Goal: Task Accomplishment & Management: Complete application form

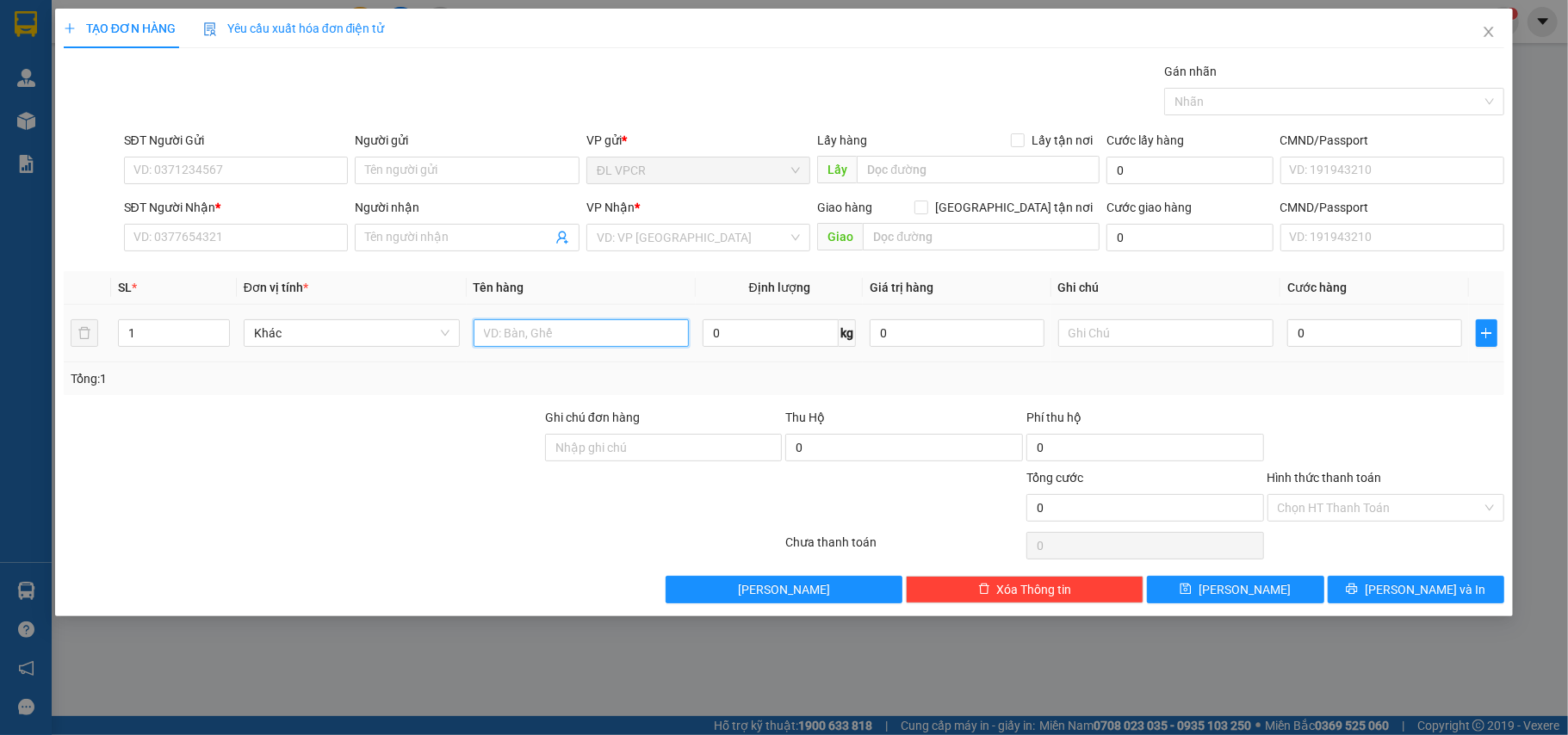
click at [513, 336] on input "text" at bounding box center [582, 333] width 216 height 28
type input "1 hộp"
click at [1307, 338] on input "0" at bounding box center [1374, 333] width 174 height 28
type input "2"
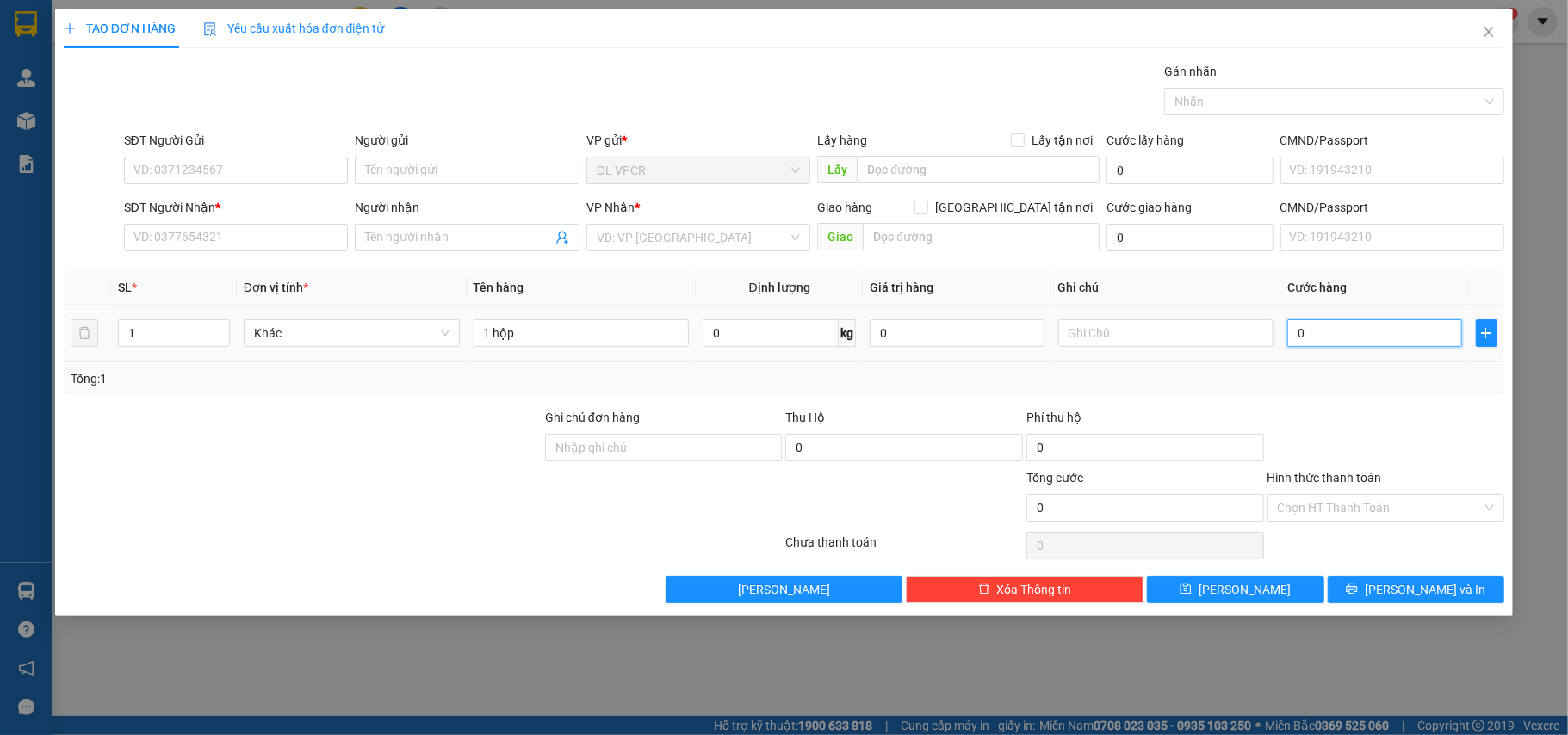
type input "2"
type input "20"
type input "20.000"
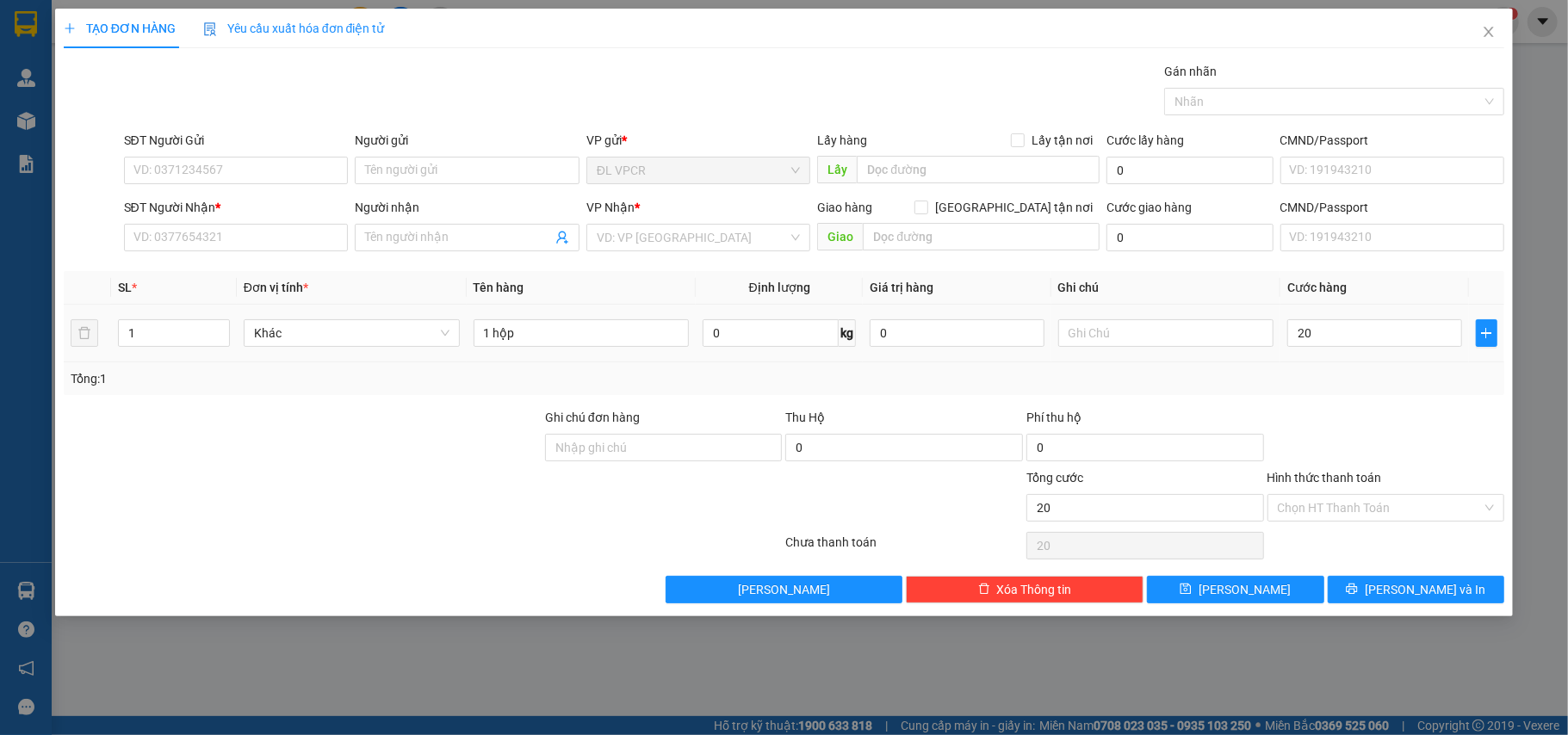
type input "20.000"
click at [1395, 420] on div at bounding box center [1386, 439] width 241 height 61
click at [1382, 501] on input "Hình thức thanh toán" at bounding box center [1381, 508] width 205 height 26
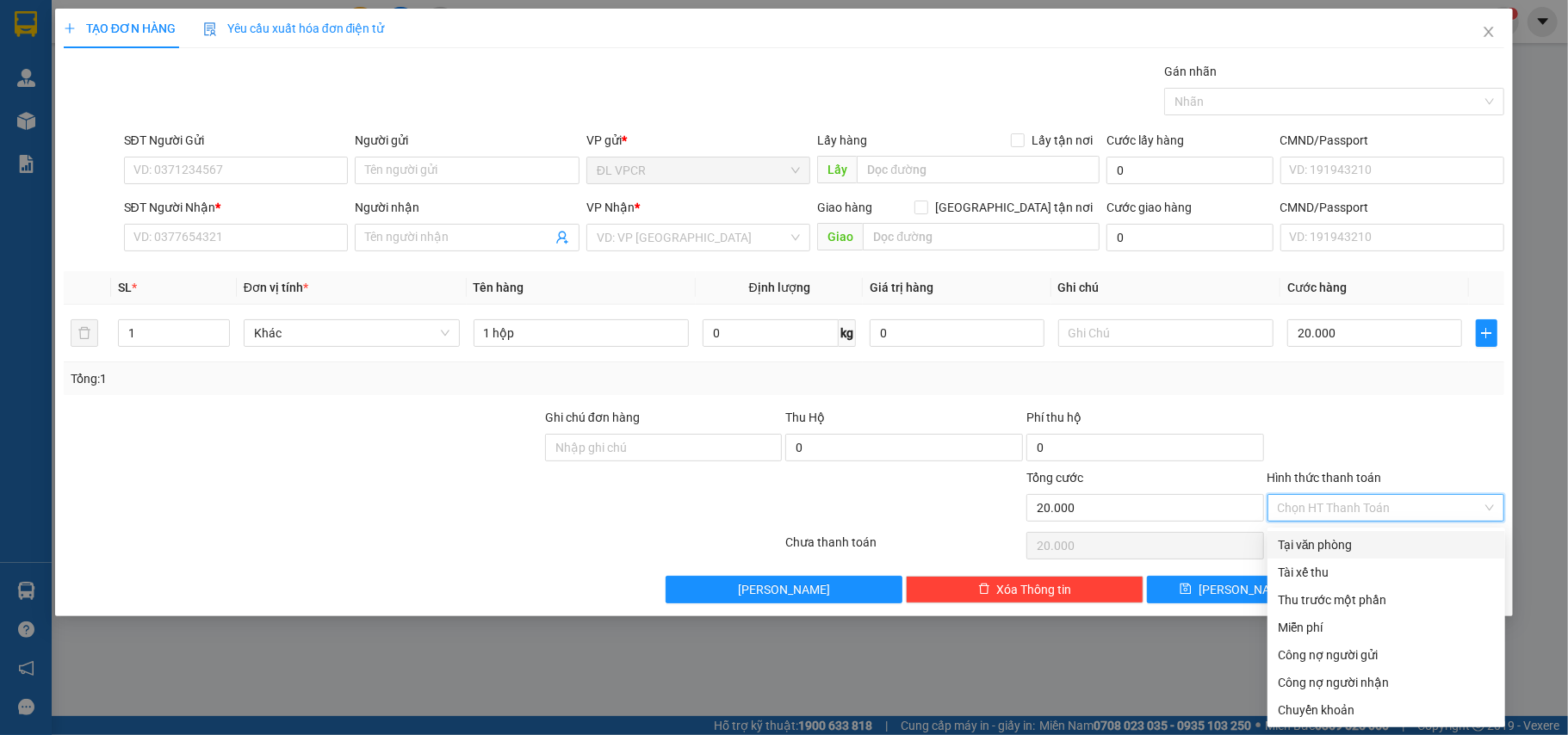
click at [1351, 535] on div "Tại văn phòng" at bounding box center [1386, 544] width 217 height 19
type input "0"
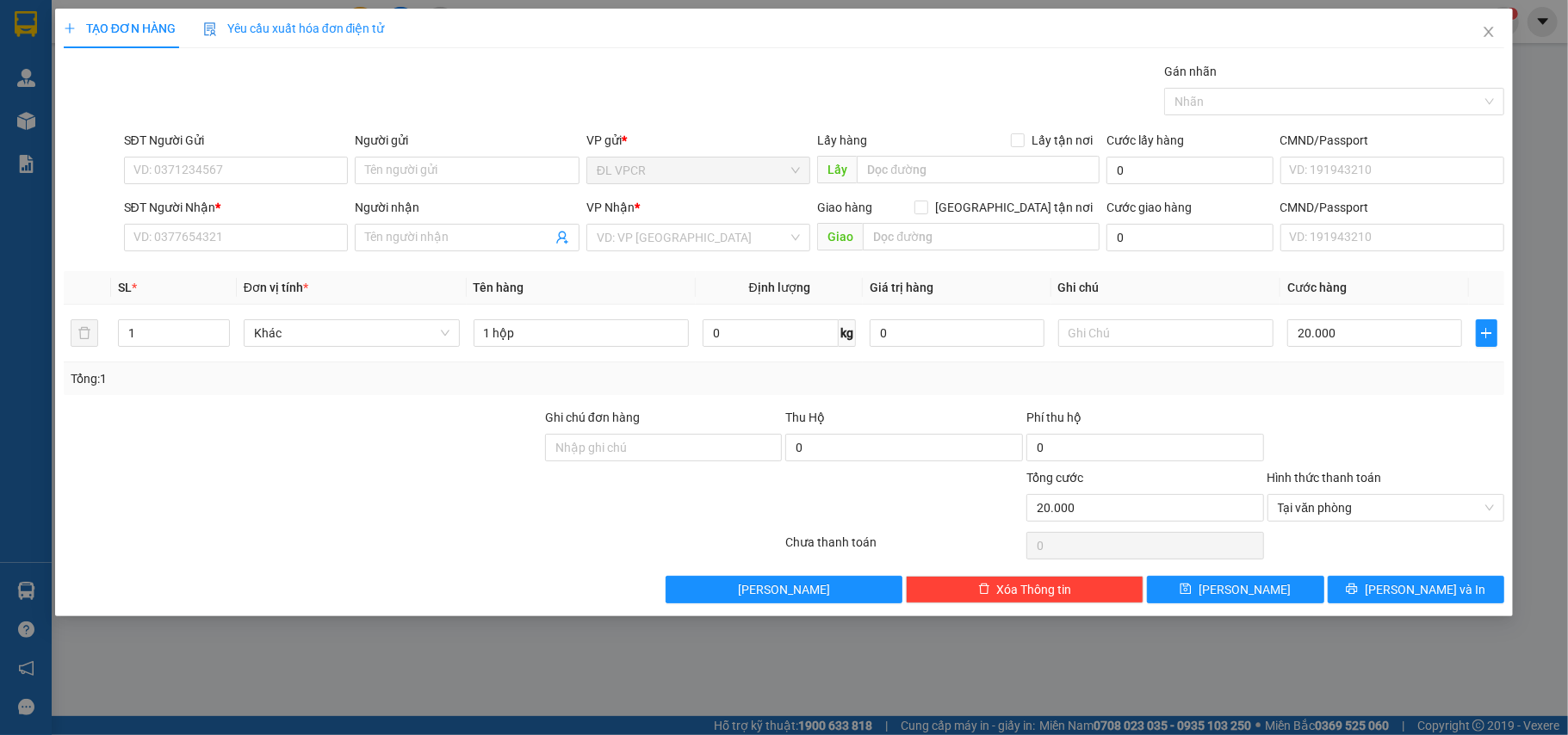
click at [1403, 461] on div at bounding box center [1386, 439] width 241 height 61
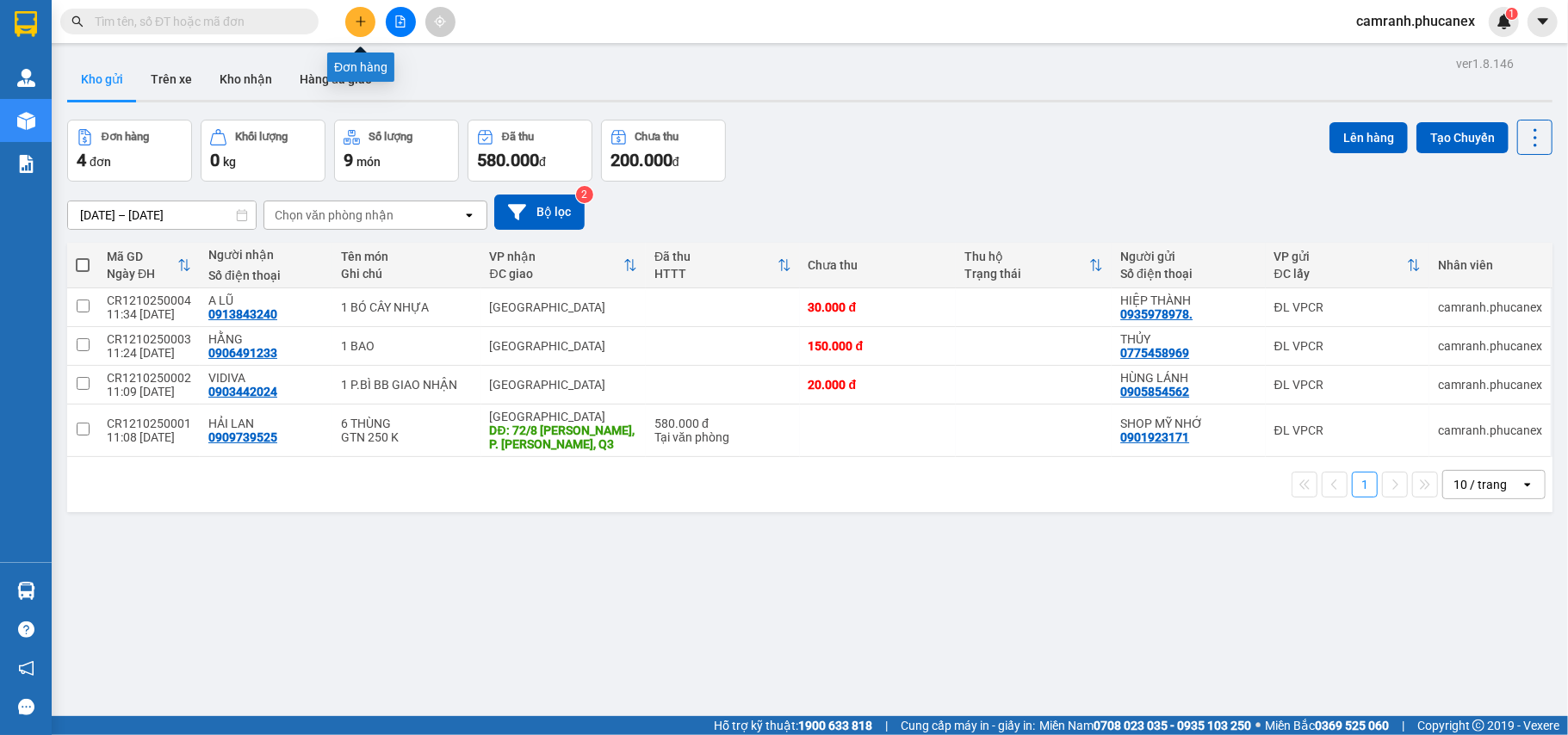
click at [361, 28] on button at bounding box center [360, 22] width 30 height 30
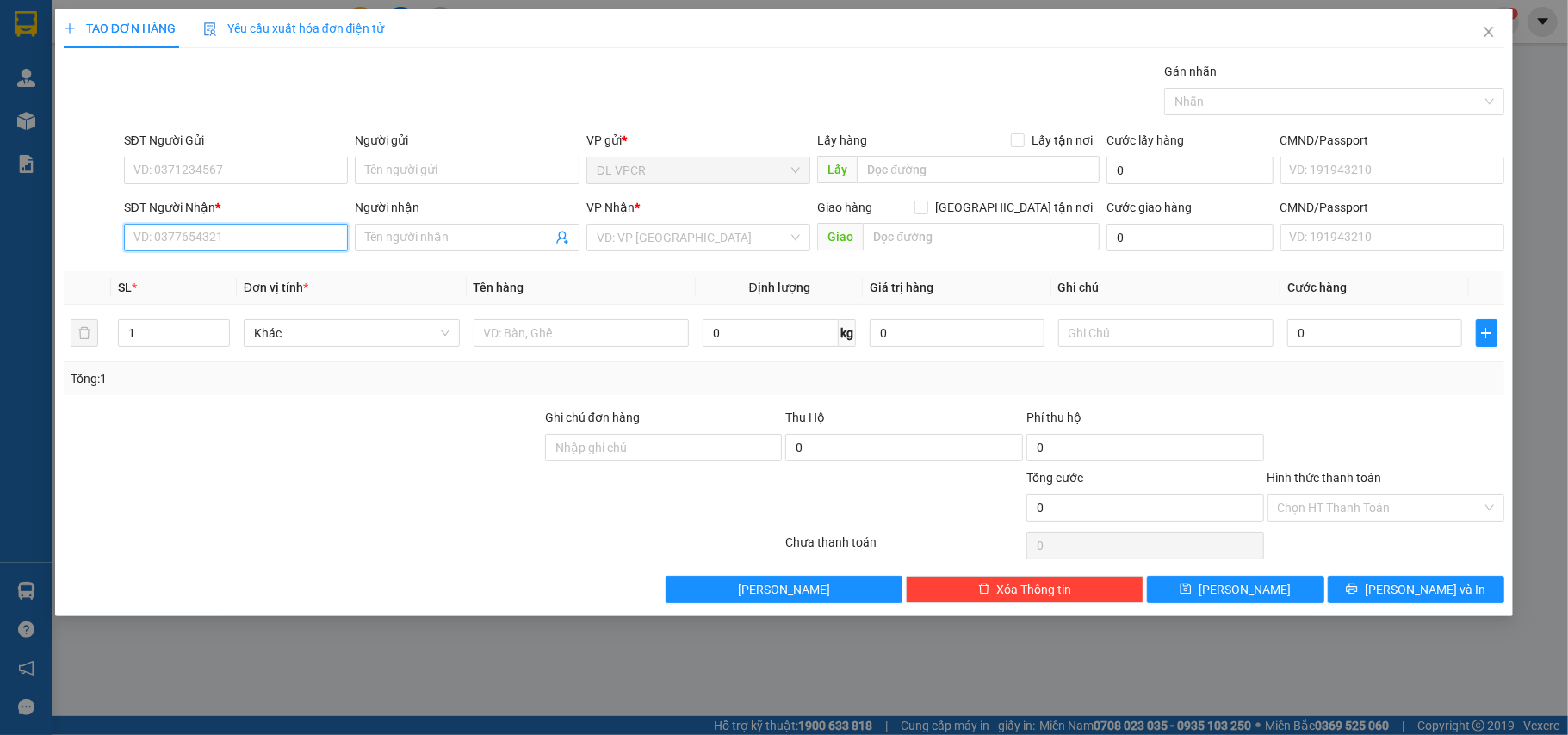
click at [298, 229] on input "SĐT Người Nhận *" at bounding box center [236, 237] width 225 height 28
click at [290, 237] on input "SĐT Người Nhận *" at bounding box center [236, 237] width 225 height 28
click at [286, 235] on input "SĐT Người Nhận *" at bounding box center [236, 237] width 225 height 28
click at [238, 277] on div "0832346768 - VPQ5" at bounding box center [236, 273] width 204 height 19
type input "0832346768"
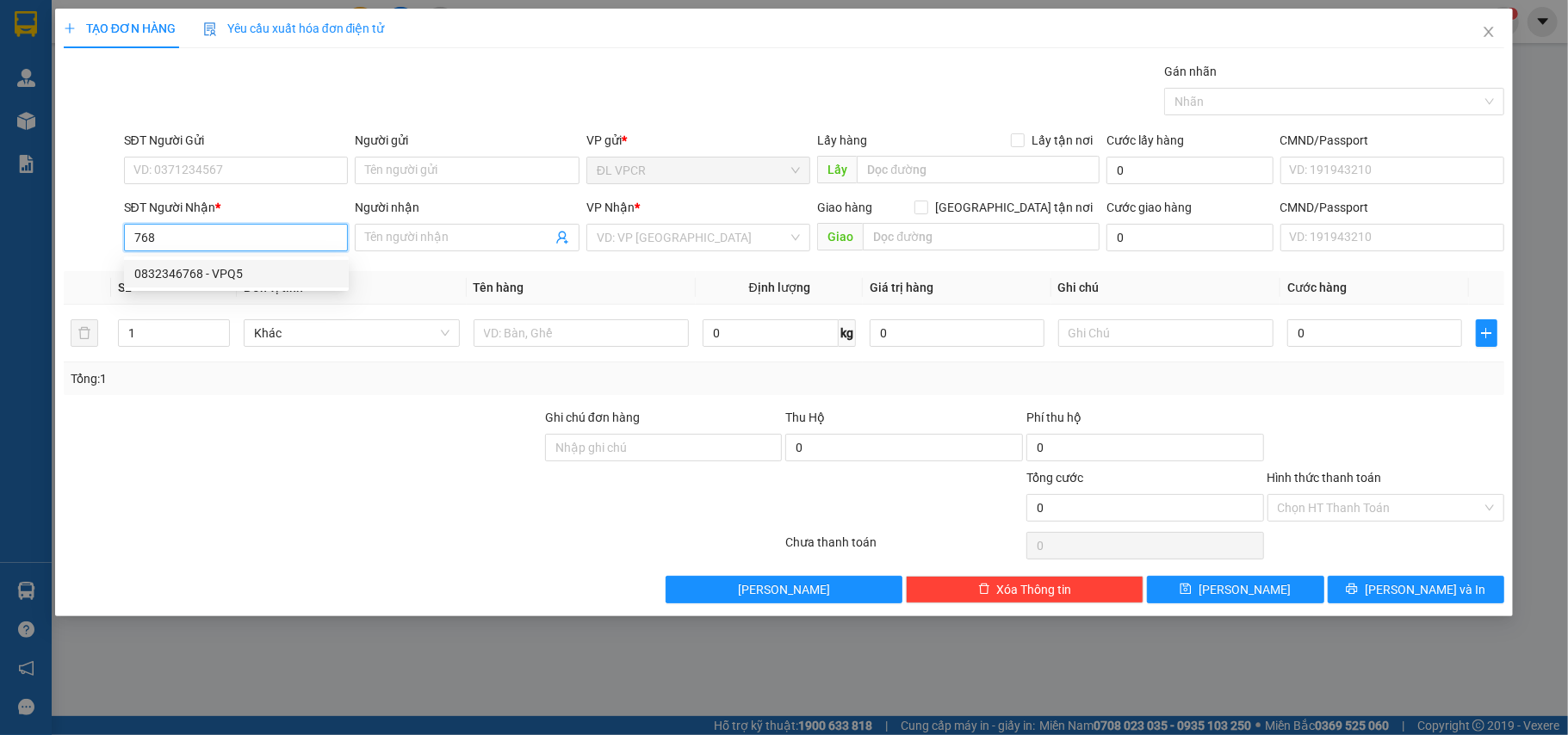
type input "VPQ5"
type input "0832346768"
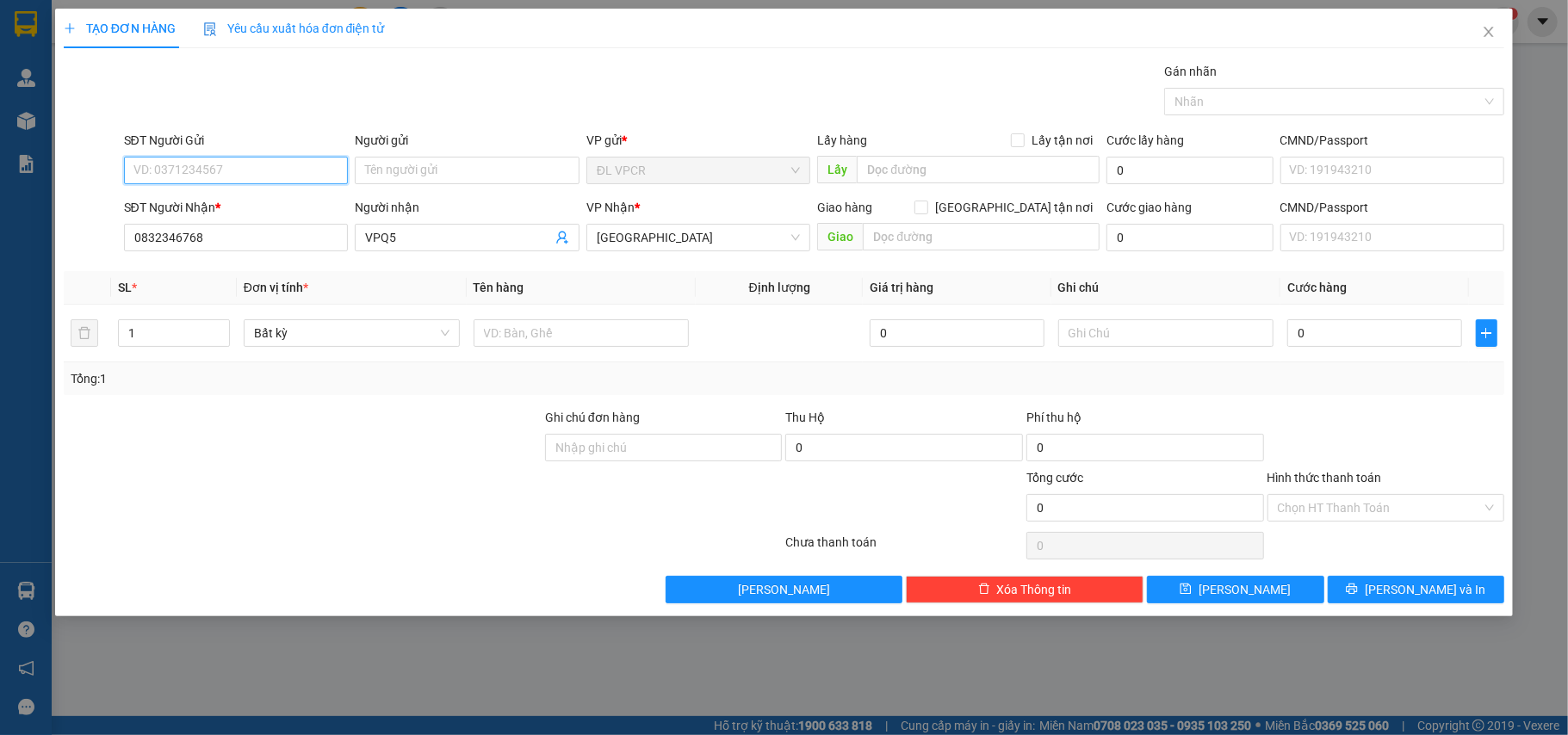
click at [241, 165] on input "SĐT Người Gửi" at bounding box center [236, 170] width 225 height 28
click at [245, 214] on div "0905437995 - HÀ" at bounding box center [236, 205] width 204 height 19
type input "0905437995"
type input "HÀ"
click at [541, 329] on input "text" at bounding box center [582, 333] width 216 height 28
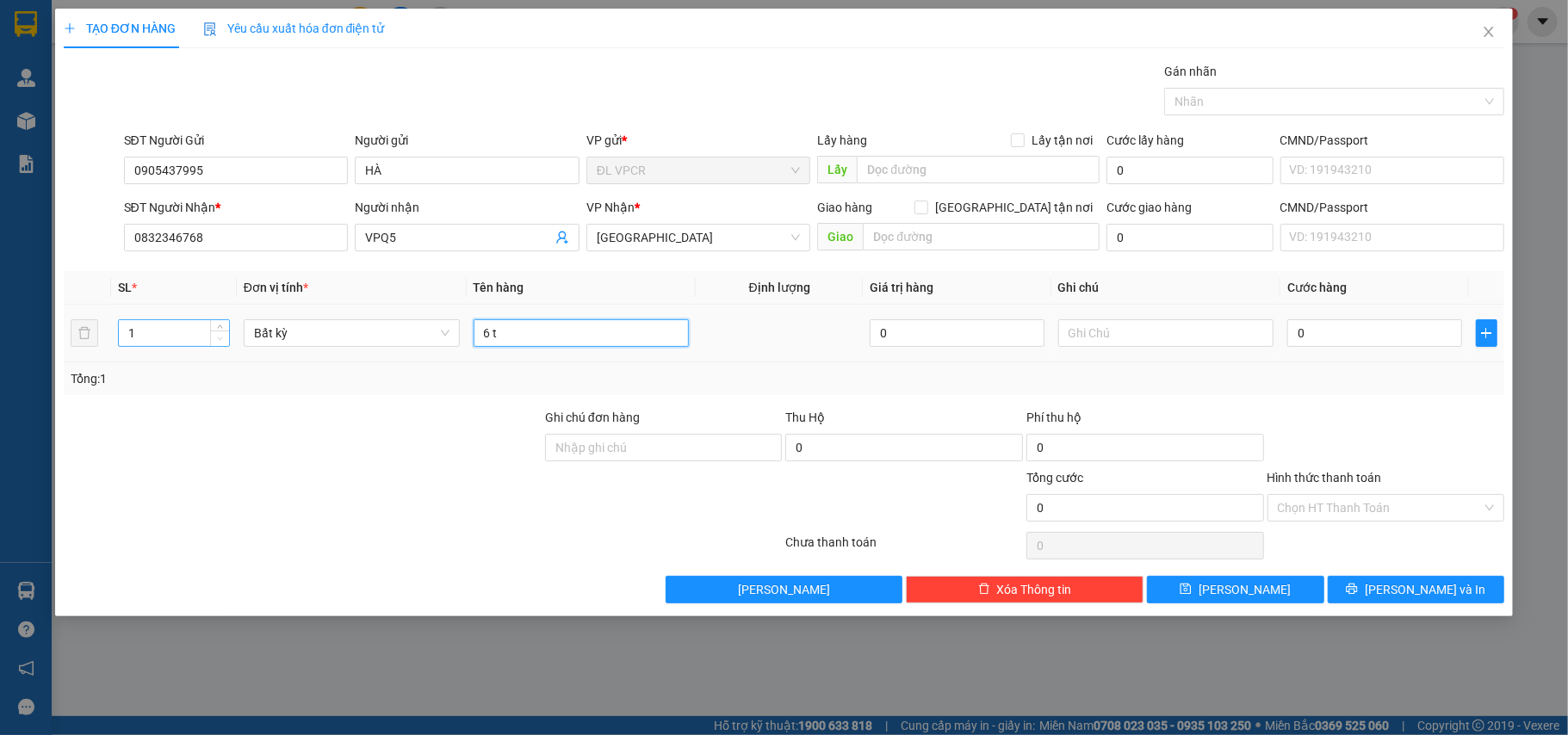
click at [221, 332] on span "Decrease Value" at bounding box center [219, 338] width 19 height 15
type input "6 t"
click at [219, 325] on span "up" at bounding box center [220, 329] width 11 height 11
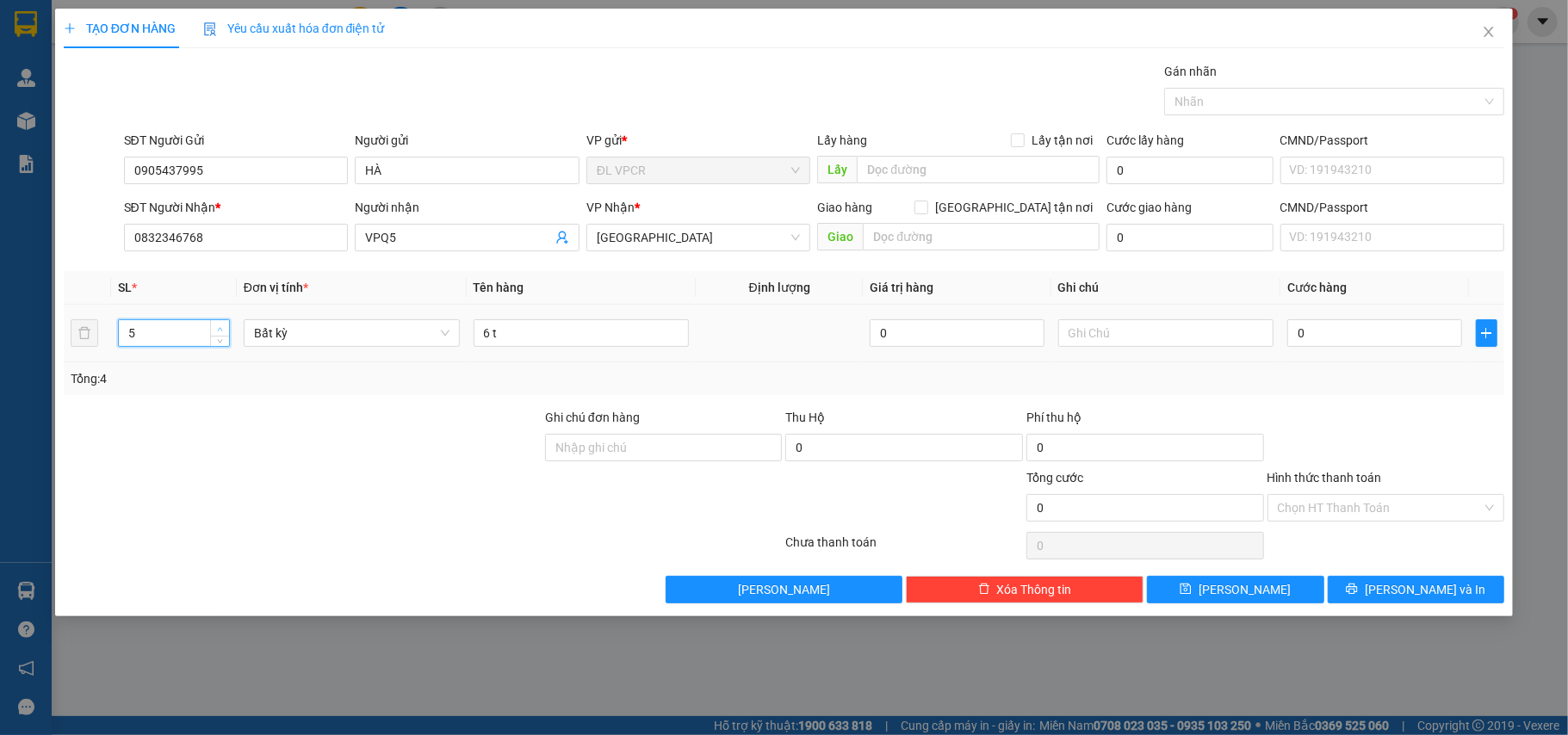
click at [219, 325] on span "up" at bounding box center [220, 329] width 11 height 11
type input "6"
click at [219, 325] on span "up" at bounding box center [220, 329] width 11 height 11
click at [1317, 336] on input "0" at bounding box center [1374, 333] width 174 height 28
type input "3"
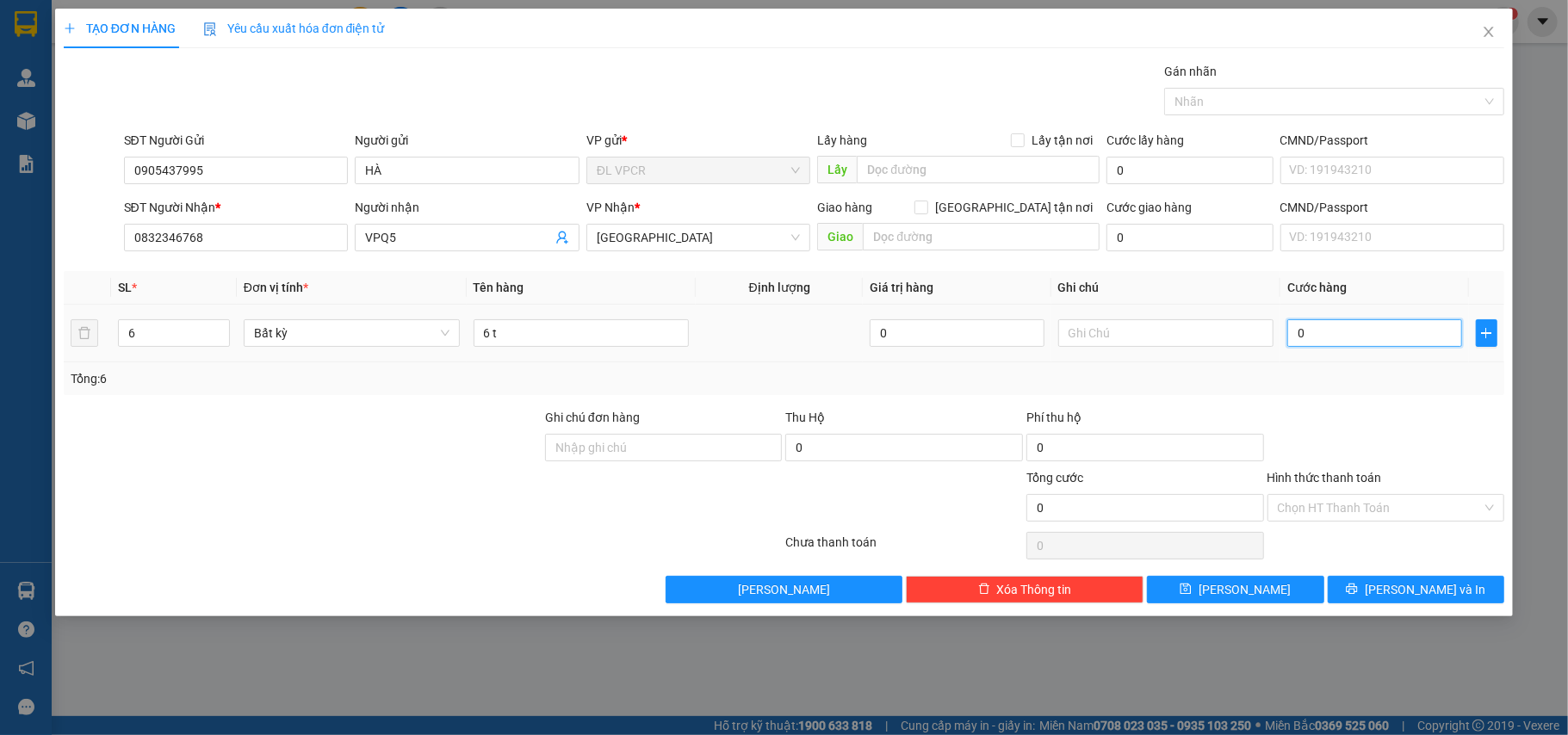
type input "3"
type input "36"
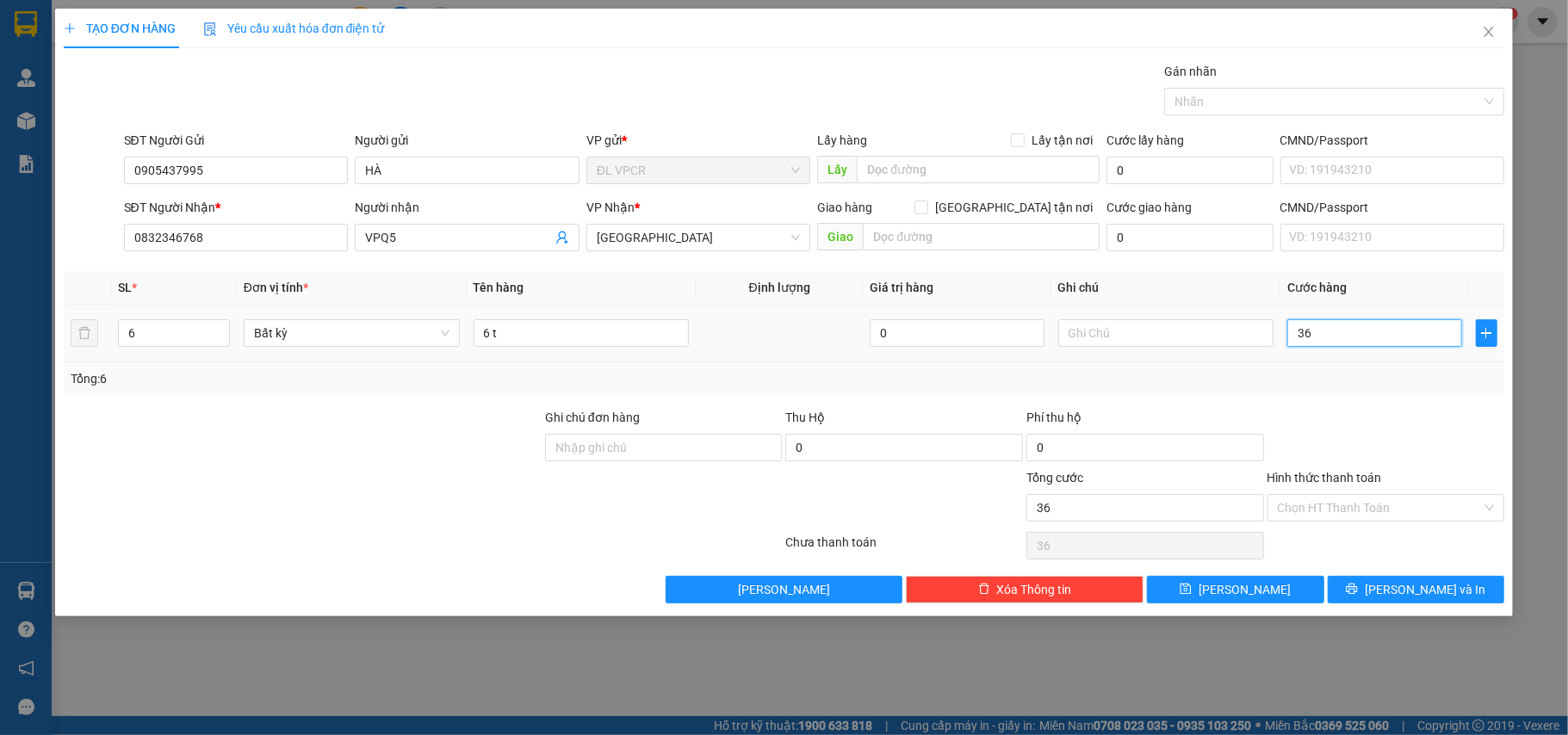
type input "360"
type input "360.000"
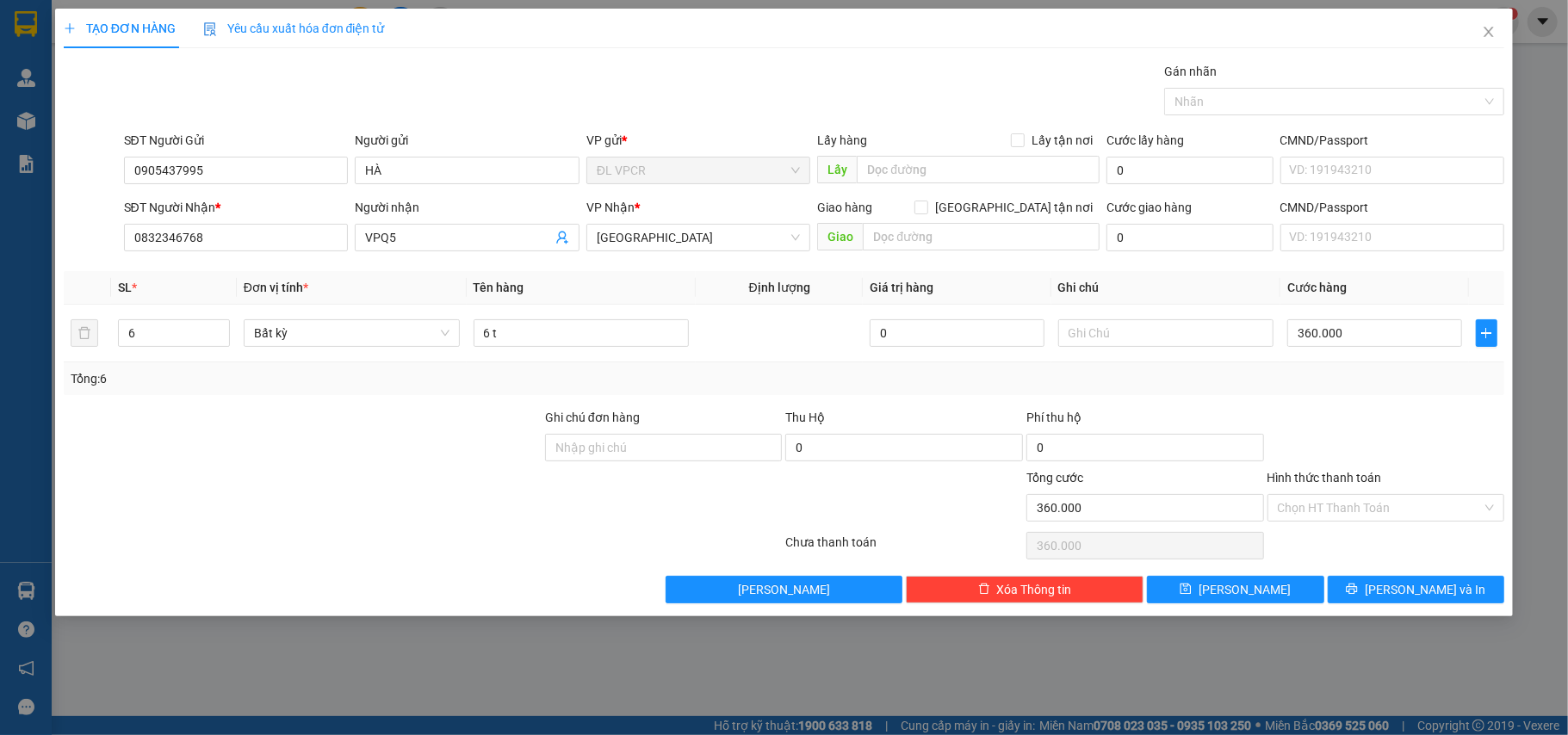
click at [1352, 417] on div at bounding box center [1386, 439] width 241 height 61
click at [1374, 514] on input "Hình thức thanh toán" at bounding box center [1381, 508] width 205 height 26
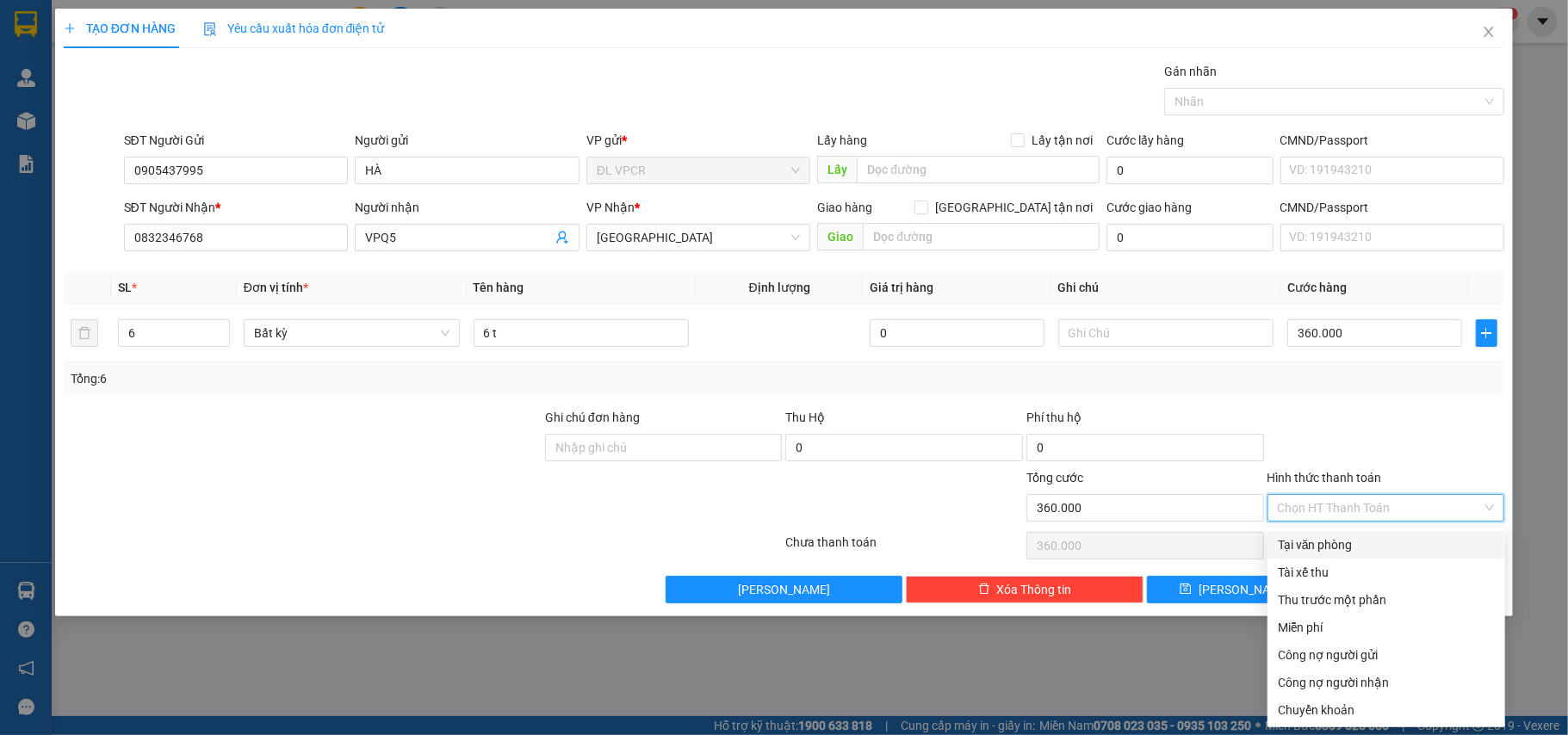
click at [1358, 533] on div "Tại văn phòng" at bounding box center [1386, 545] width 237 height 28
type input "0"
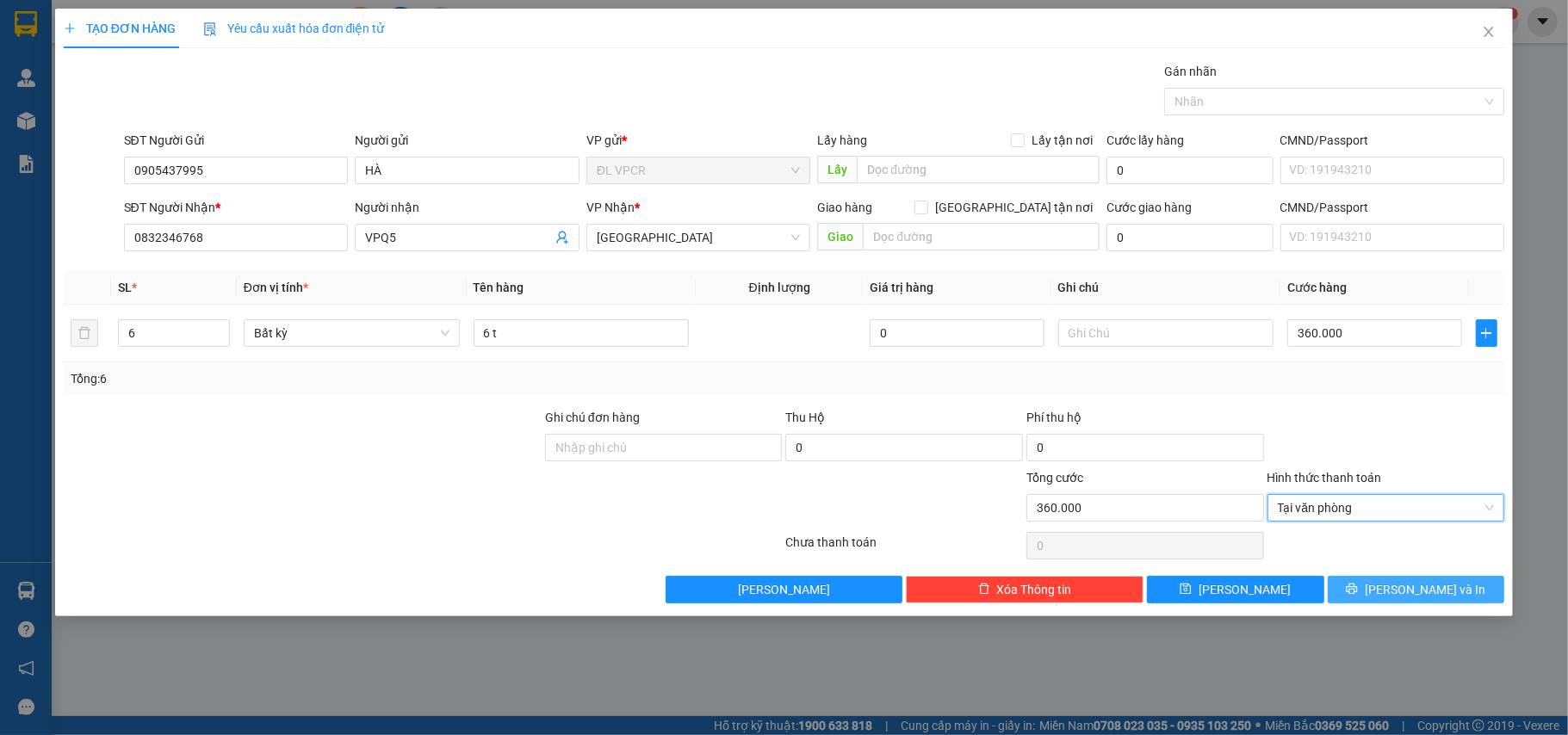
click at [1414, 581] on button "[PERSON_NAME] và In" at bounding box center [1416, 590] width 177 height 28
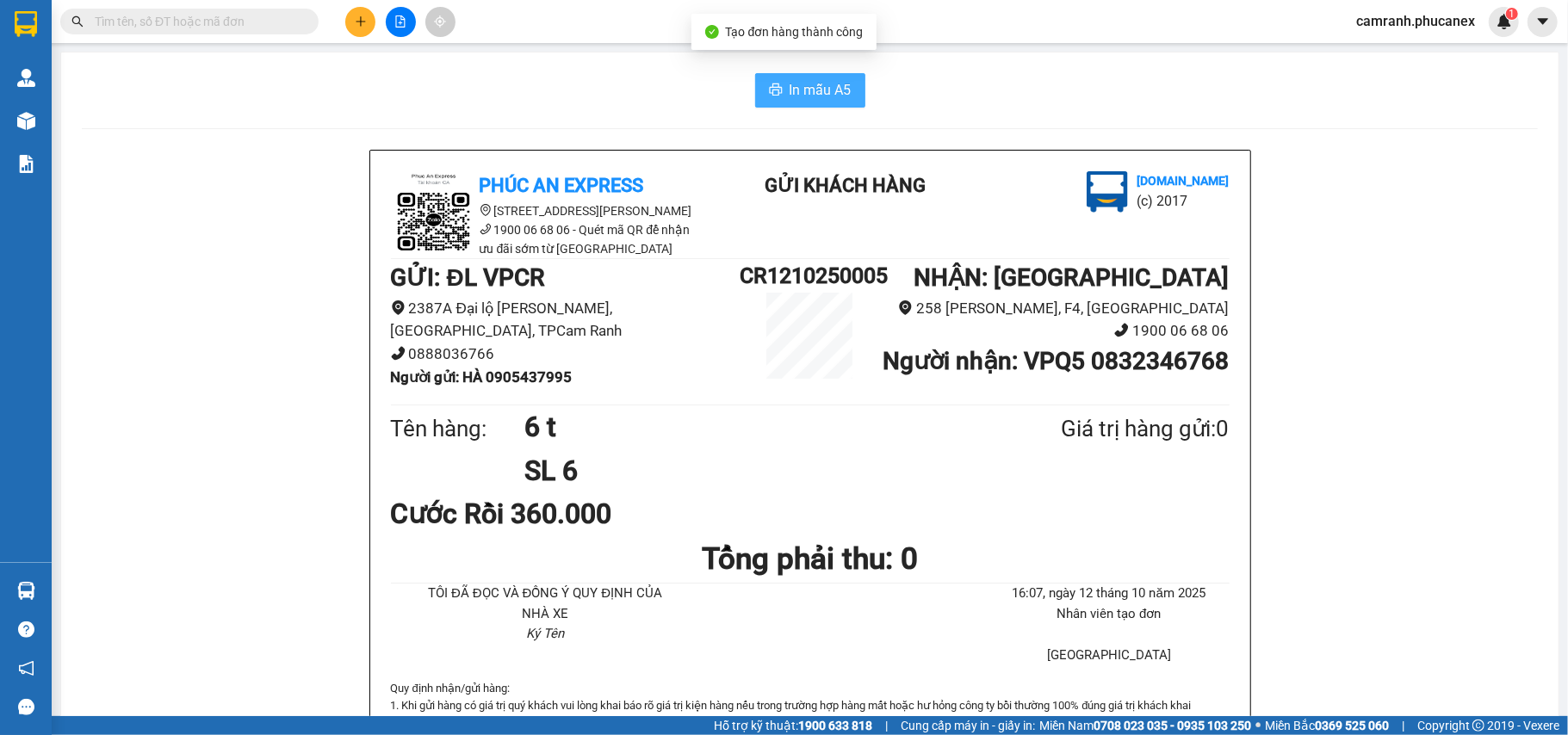
click at [808, 89] on span "In mẫu A5" at bounding box center [821, 90] width 62 height 21
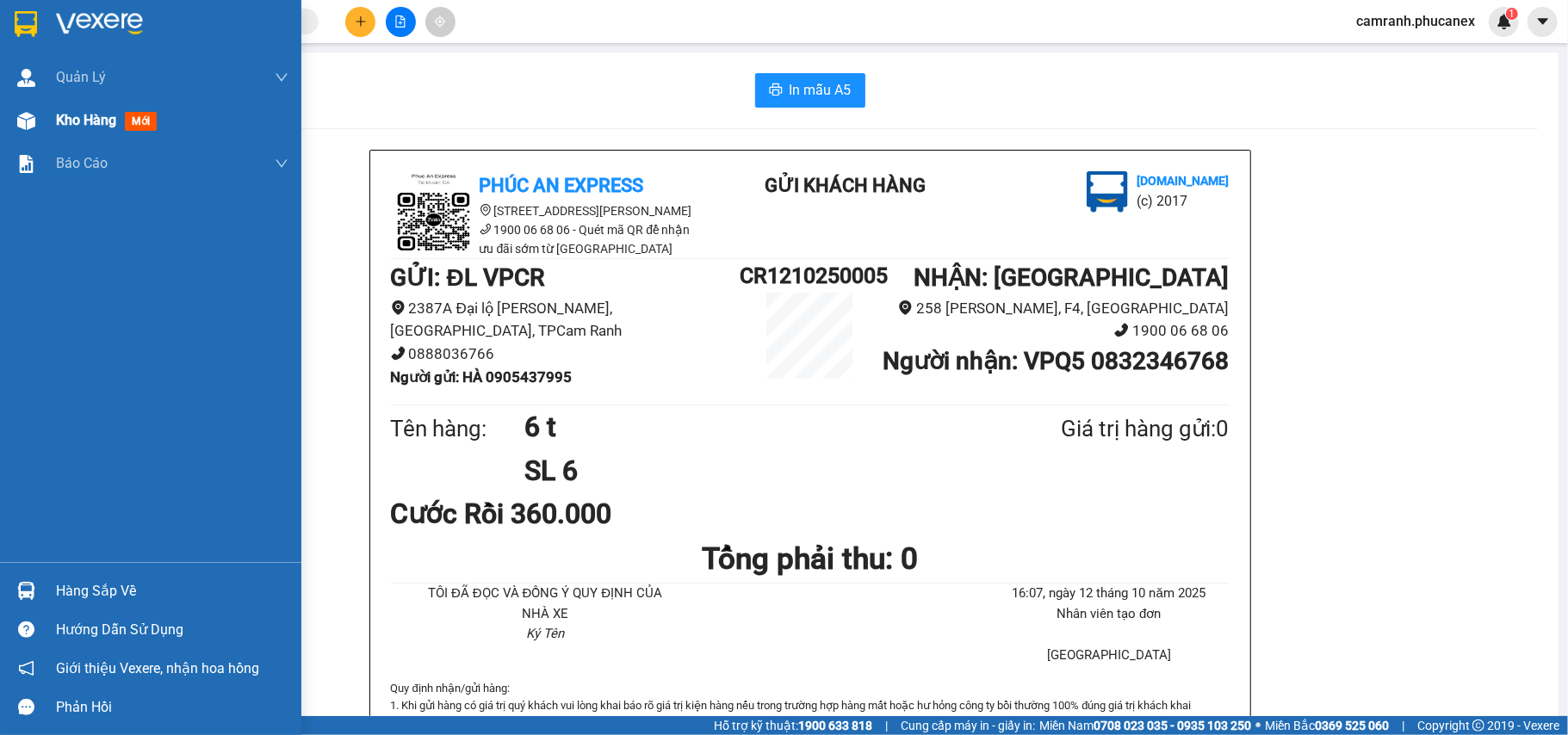
click at [70, 122] on span "Kho hàng" at bounding box center [87, 120] width 61 height 16
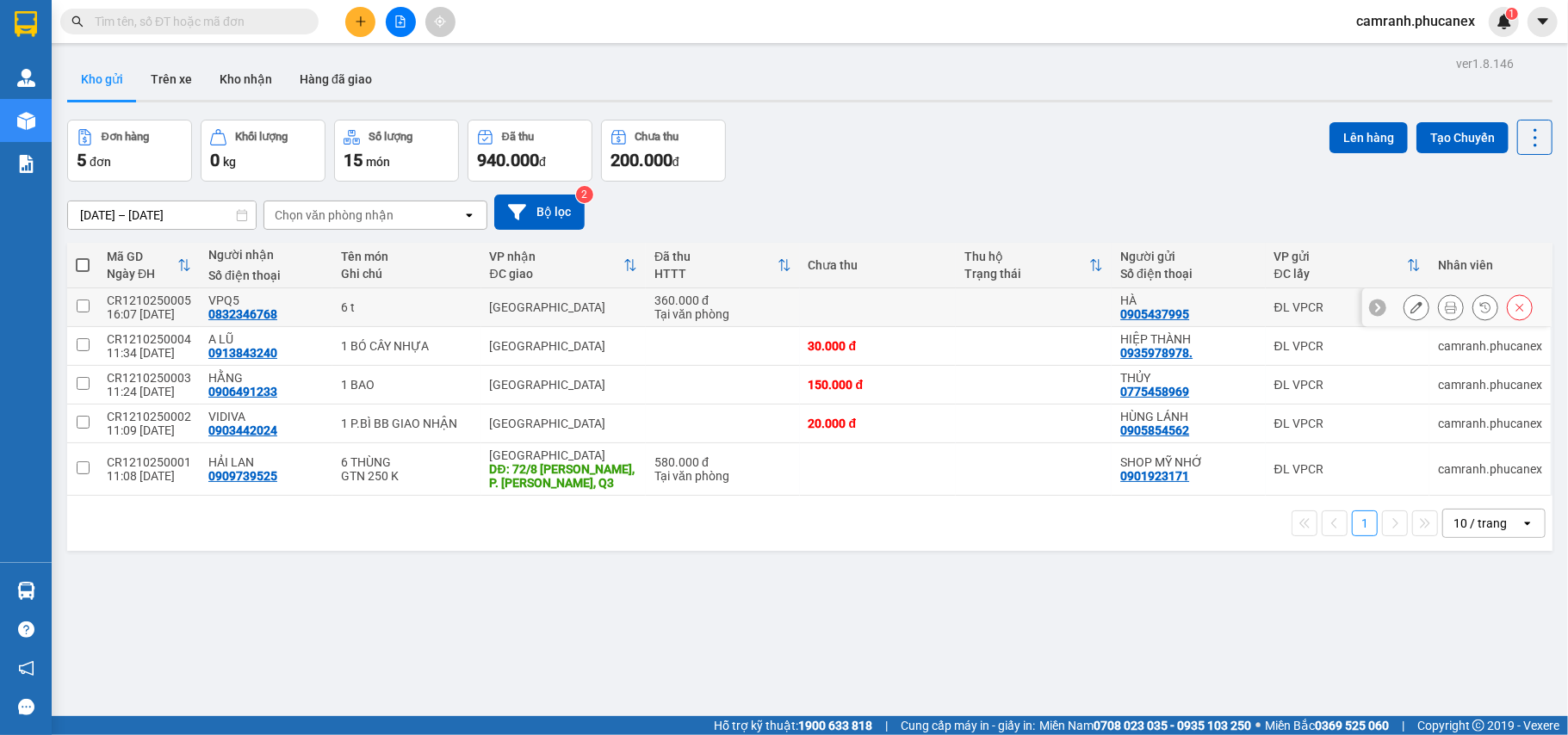
click at [1443, 314] on button at bounding box center [1450, 308] width 24 height 30
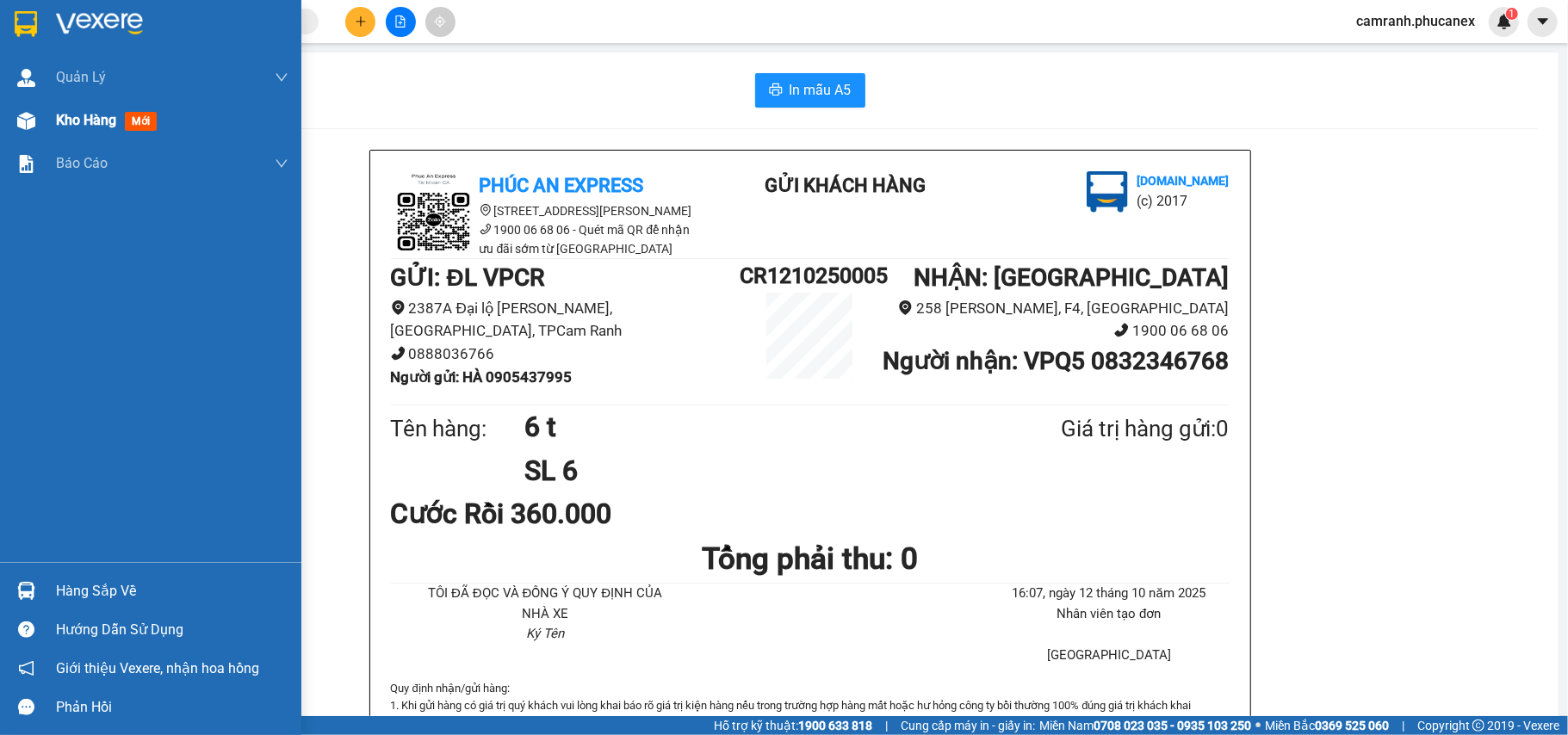
click at [72, 114] on span "Kho hàng" at bounding box center [87, 120] width 61 height 16
